Goal: Understand site structure: Understand site structure

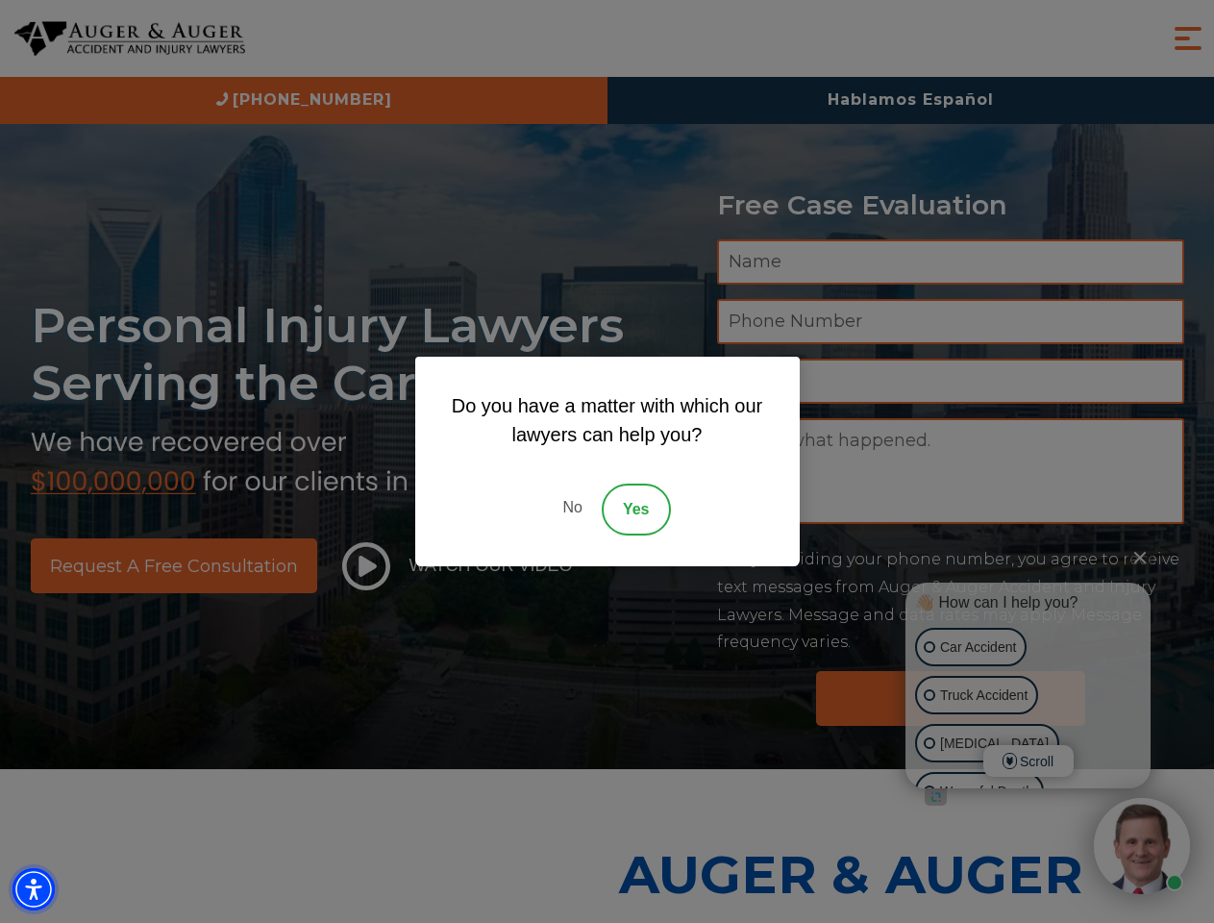
click at [34, 889] on img "Accessibility Menu" at bounding box center [33, 889] width 42 height 42
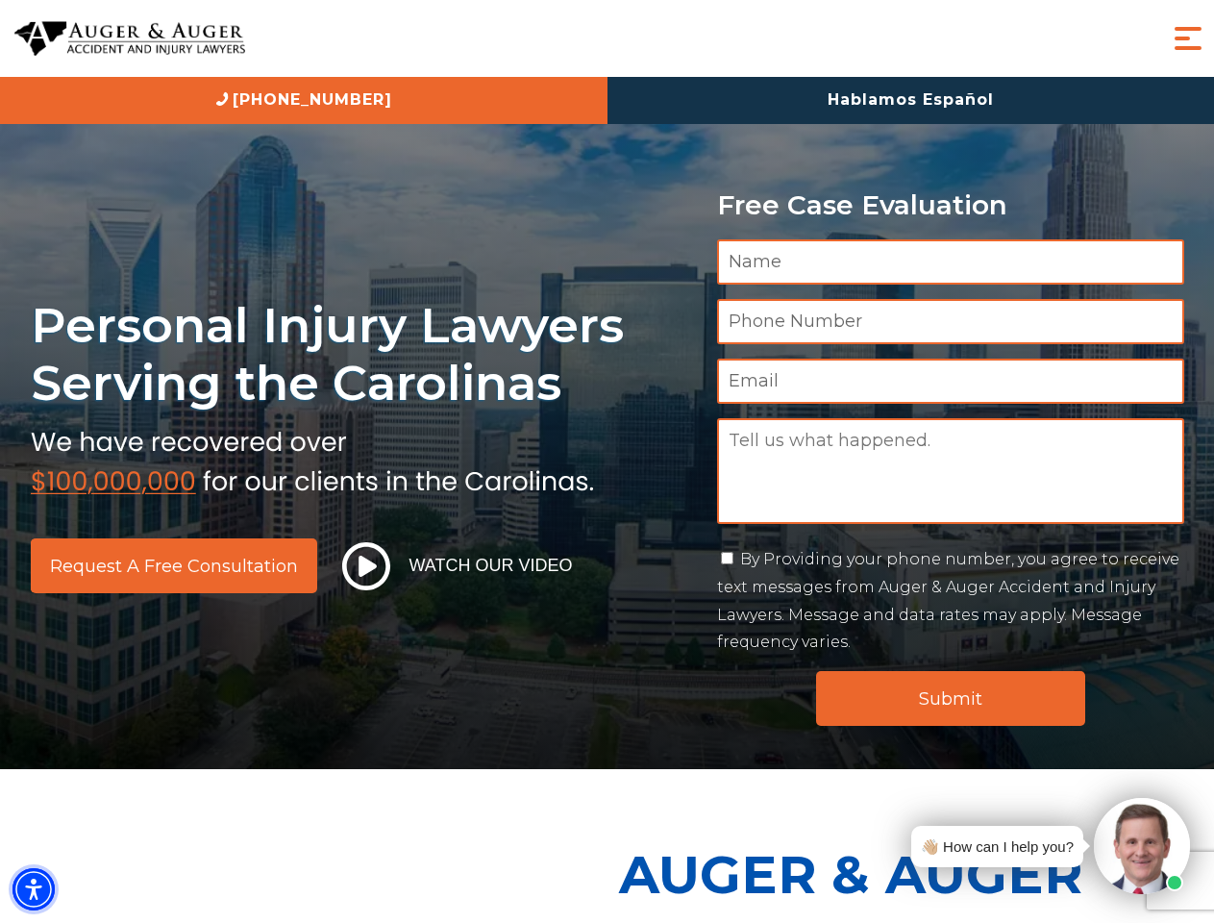
click at [34, 889] on img "Accessibility Menu" at bounding box center [33, 889] width 42 height 42
